Goal: Task Accomplishment & Management: Complete application form

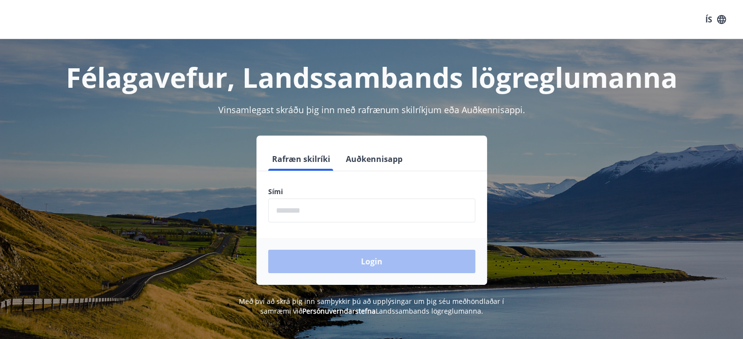
click at [377, 212] on input "phone" at bounding box center [371, 211] width 207 height 24
type input "********"
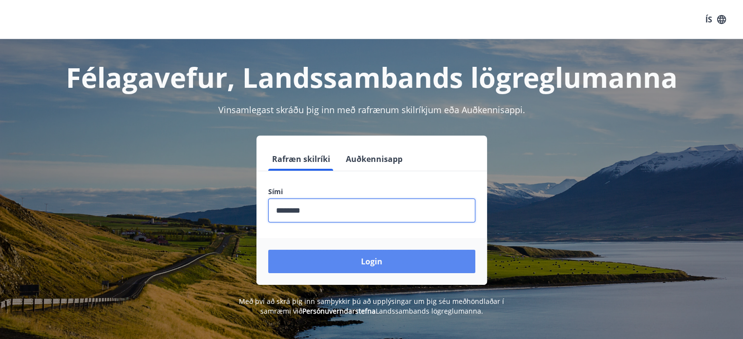
click at [351, 253] on button "Login" at bounding box center [371, 261] width 207 height 23
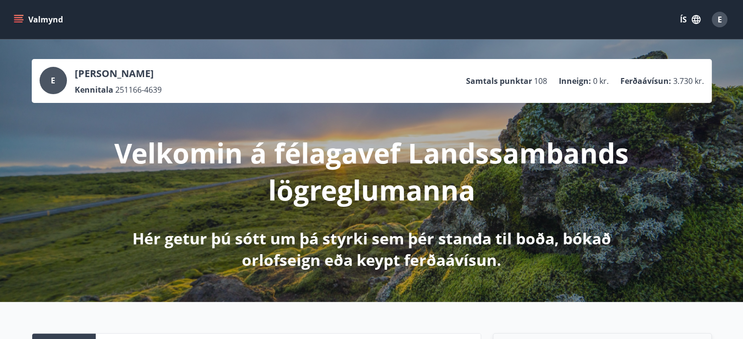
click at [21, 22] on icon "menu" at bounding box center [18, 21] width 9 height 1
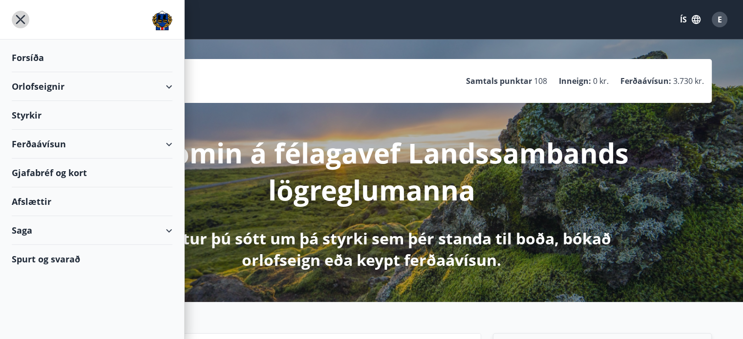
click at [21, 22] on icon "menu" at bounding box center [21, 20] width 18 height 18
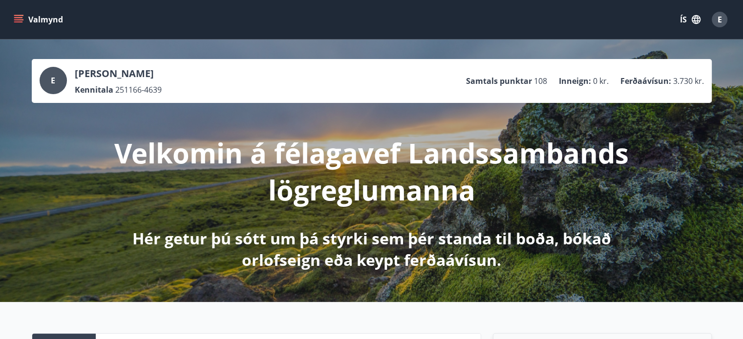
click at [19, 17] on icon "menu" at bounding box center [18, 17] width 9 height 1
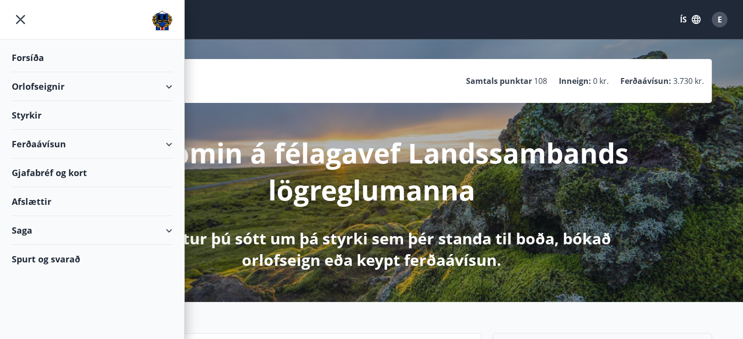
click at [19, 17] on icon "menu" at bounding box center [20, 19] width 9 height 9
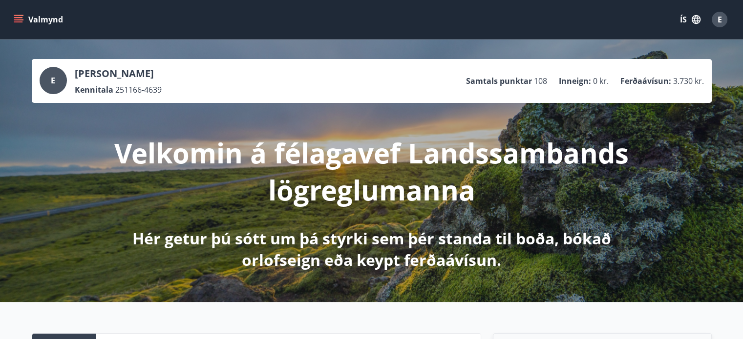
click at [16, 16] on icon "menu" at bounding box center [19, 20] width 10 height 10
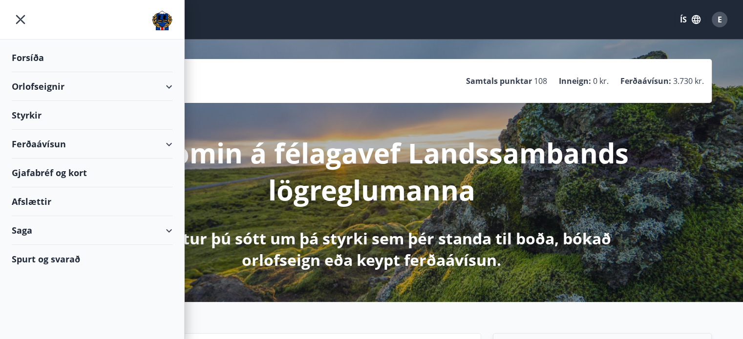
click at [83, 85] on div "Orlofseignir" at bounding box center [92, 86] width 161 height 29
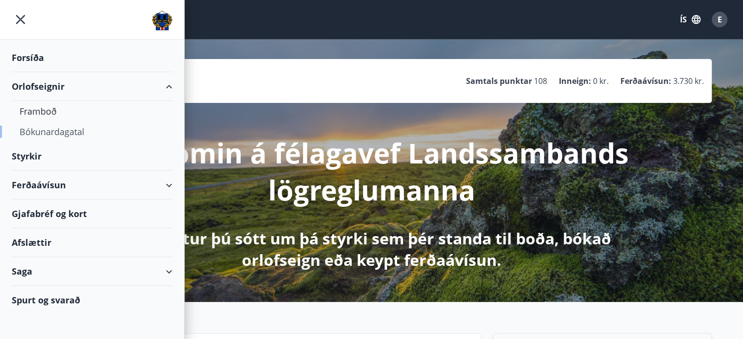
click at [53, 130] on div "Bókunardagatal" at bounding box center [92, 132] width 145 height 21
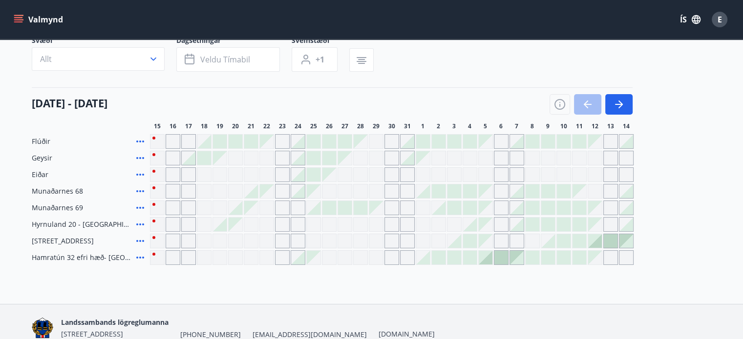
scroll to position [98, 0]
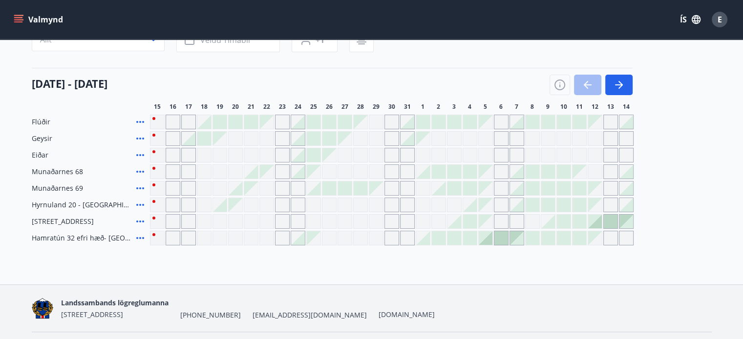
click at [347, 118] on div at bounding box center [345, 122] width 14 height 14
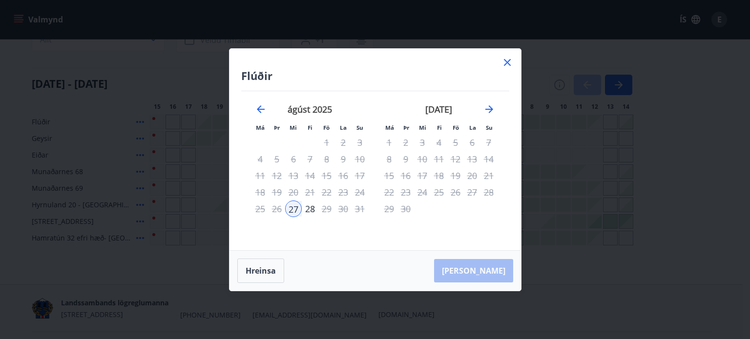
click at [514, 62] on div "Flúðir Má Þr Mi Fi Fö La Su Má Þr Mi Fi Fö La Su [DATE] 1 2 3 4 5 6 7 8 9 10 11…" at bounding box center [374, 150] width 291 height 202
click at [506, 63] on icon at bounding box center [507, 62] width 7 height 7
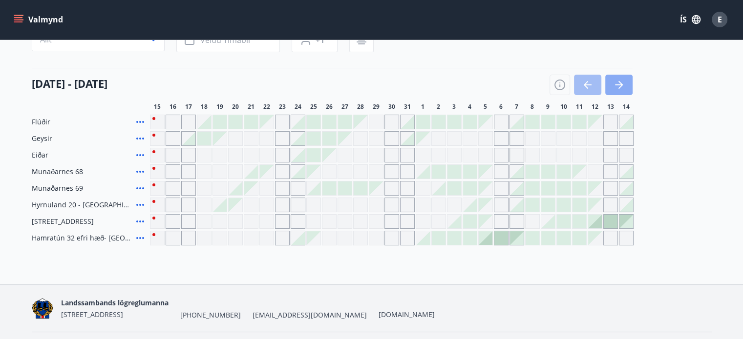
click at [620, 84] on icon "button" at bounding box center [619, 84] width 8 height 1
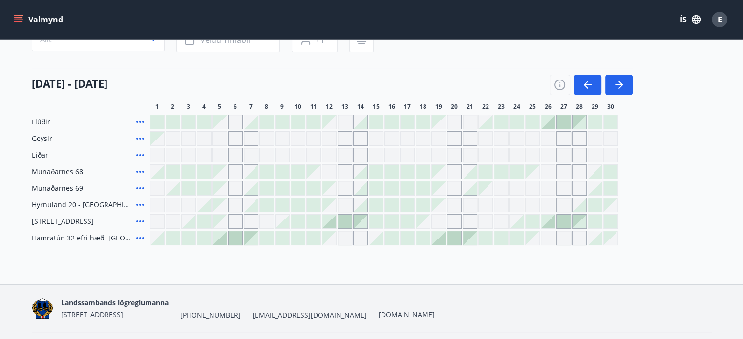
click at [373, 125] on div at bounding box center [376, 122] width 14 height 14
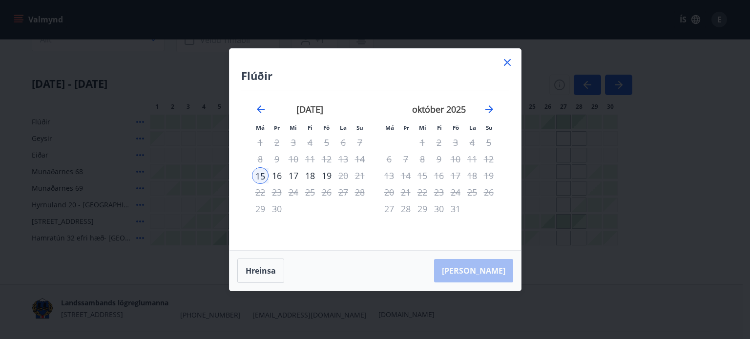
click at [506, 63] on icon at bounding box center [507, 62] width 7 height 7
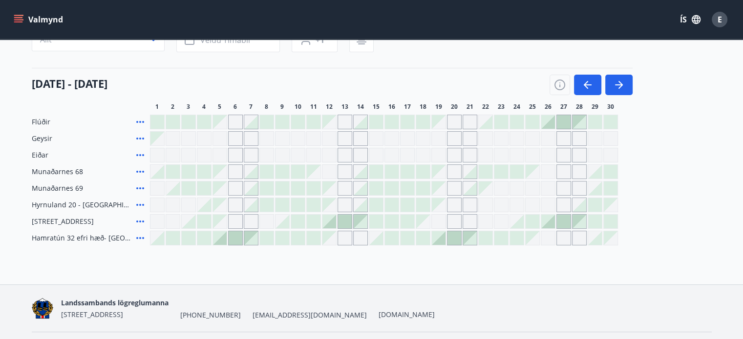
click at [7, 92] on main "Bókunardagatal Svæði Allt Dagsetningar Veldu tímabil Svefnstæði +1 [DATE] - [DA…" at bounding box center [371, 93] width 743 height 304
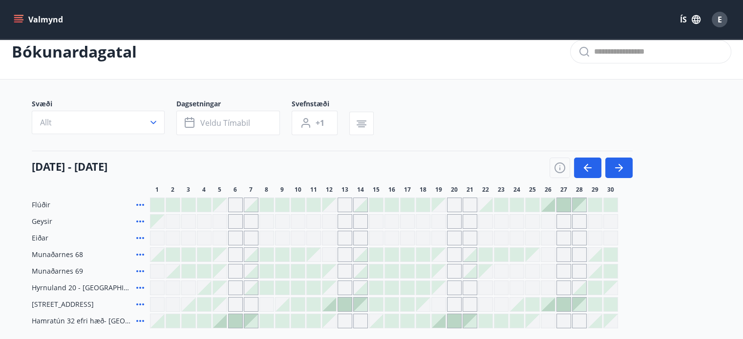
scroll to position [0, 0]
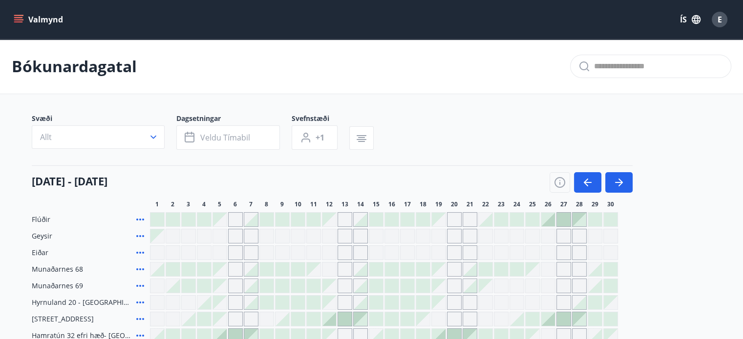
click at [17, 21] on icon "menu" at bounding box center [19, 20] width 10 height 10
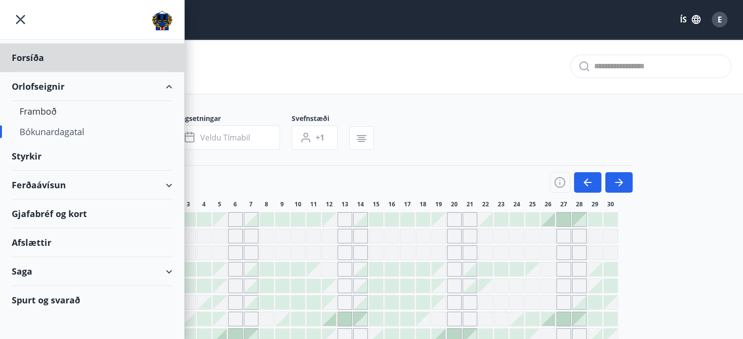
click at [53, 72] on div "Styrkir" at bounding box center [92, 57] width 161 height 29
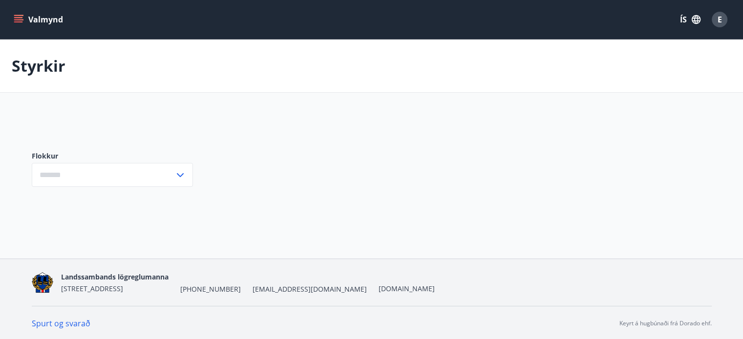
type input "***"
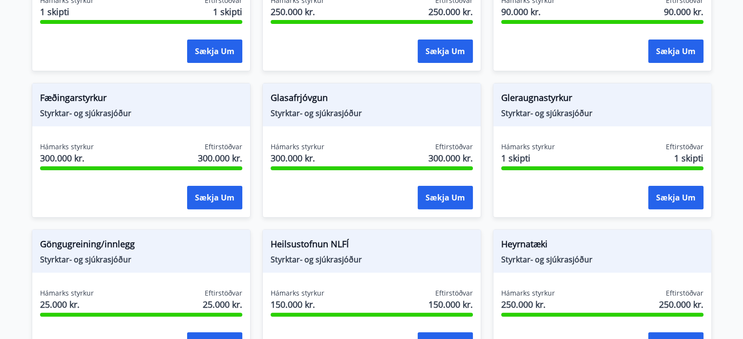
scroll to position [293, 0]
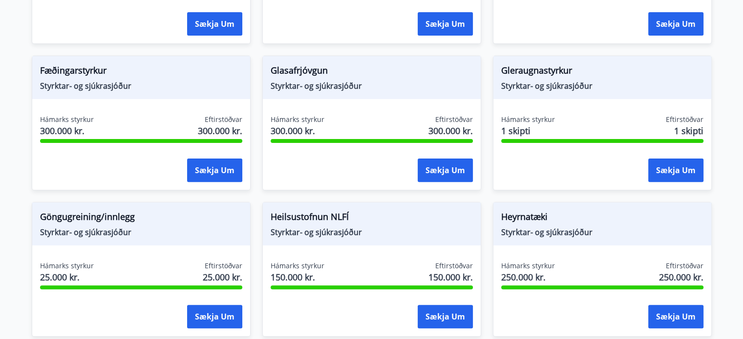
click at [53, 159] on div "Sækja um" at bounding box center [141, 171] width 202 height 24
click at [548, 85] on span "Styrktar- og sjúkrasjóður" at bounding box center [602, 86] width 202 height 11
click at [546, 121] on span "Hámarks styrkur" at bounding box center [528, 120] width 54 height 10
click at [562, 141] on div at bounding box center [602, 141] width 202 height 4
click at [631, 167] on div "Sækja um" at bounding box center [602, 171] width 202 height 24
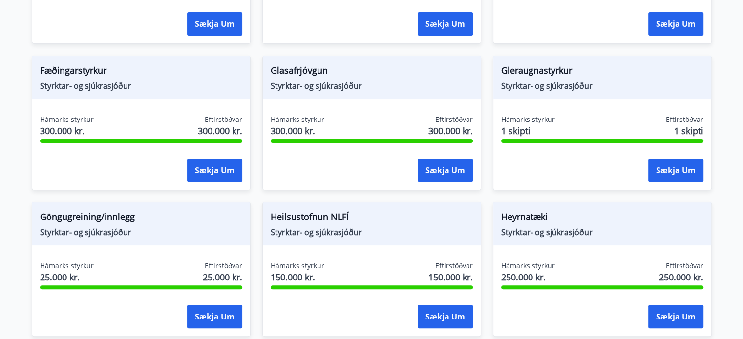
click at [564, 154] on div "Hámarks styrkur 1 skipti Eftirstöðvar 1 skipti Sækja um" at bounding box center [602, 150] width 218 height 71
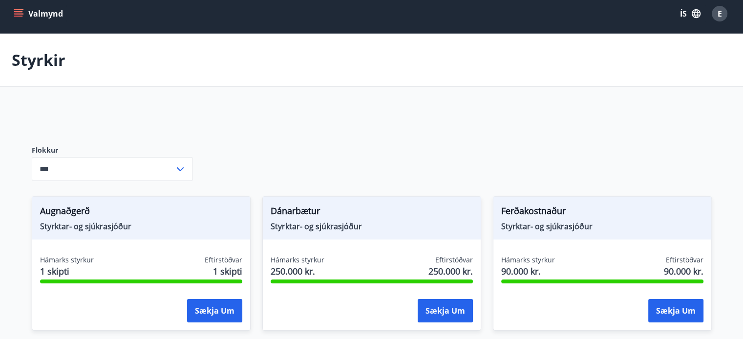
scroll to position [0, 0]
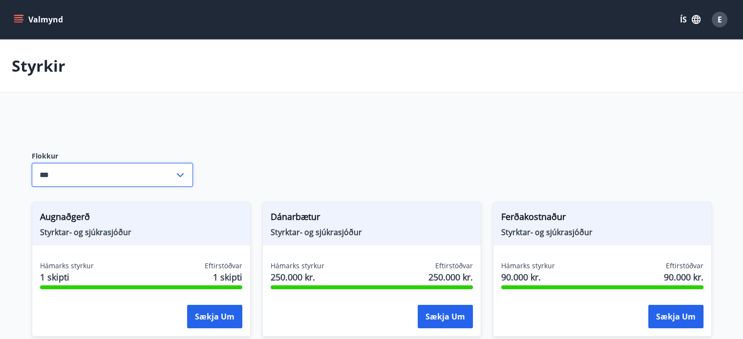
click at [68, 176] on input "***" at bounding box center [103, 175] width 143 height 24
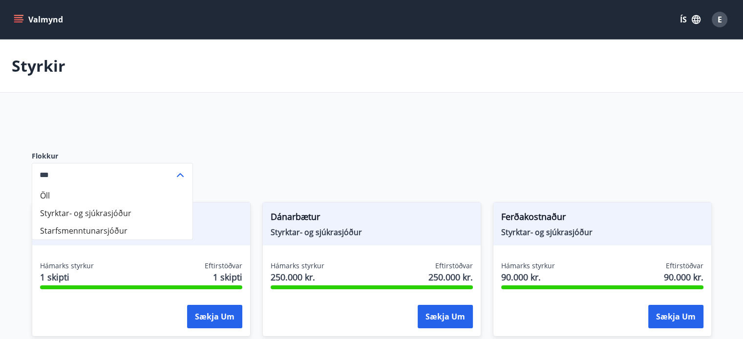
click at [87, 118] on div at bounding box center [262, 123] width 461 height 23
click at [21, 21] on icon "menu" at bounding box center [19, 20] width 10 height 10
click at [715, 20] on div "E" at bounding box center [719, 20] width 16 height 16
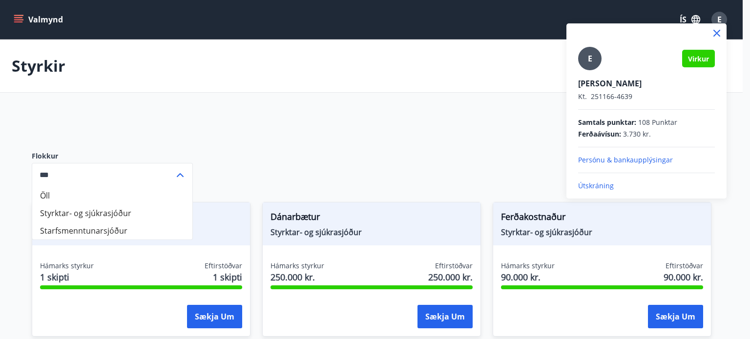
click at [350, 70] on div at bounding box center [375, 169] width 750 height 339
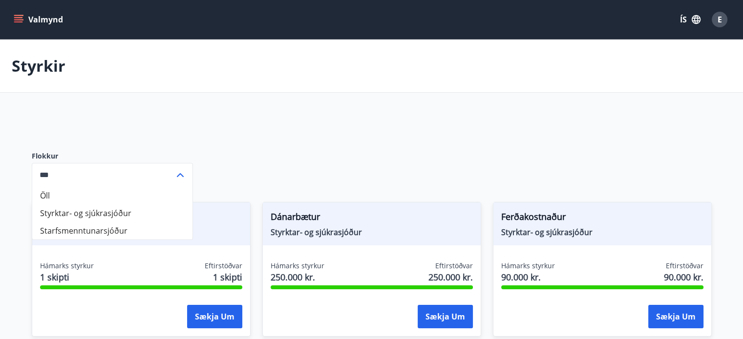
click at [17, 19] on icon "menu" at bounding box center [19, 20] width 10 height 10
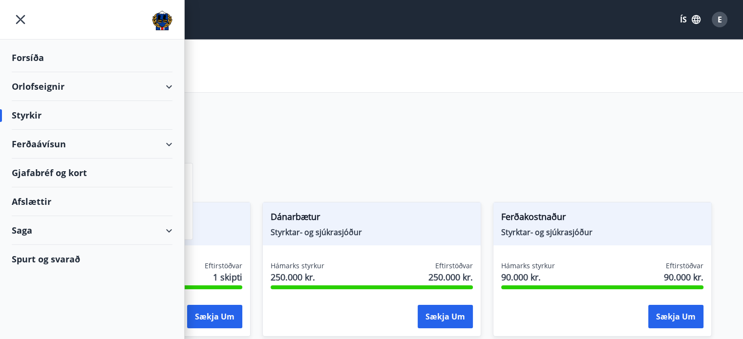
click at [43, 149] on div "Ferðaávísun" at bounding box center [92, 144] width 161 height 29
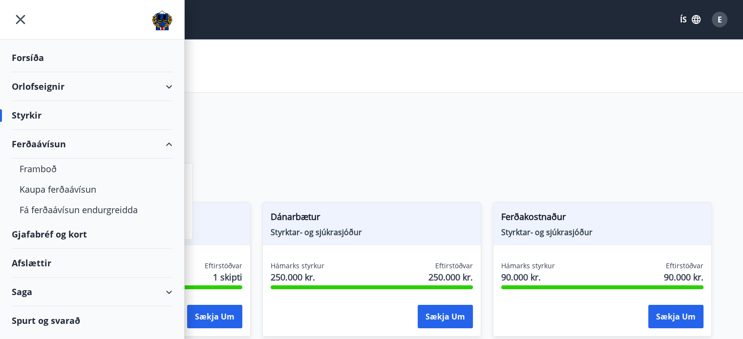
click at [49, 230] on div "Gjafabréf og kort" at bounding box center [92, 234] width 161 height 29
